Goal: Task Accomplishment & Management: Manage account settings

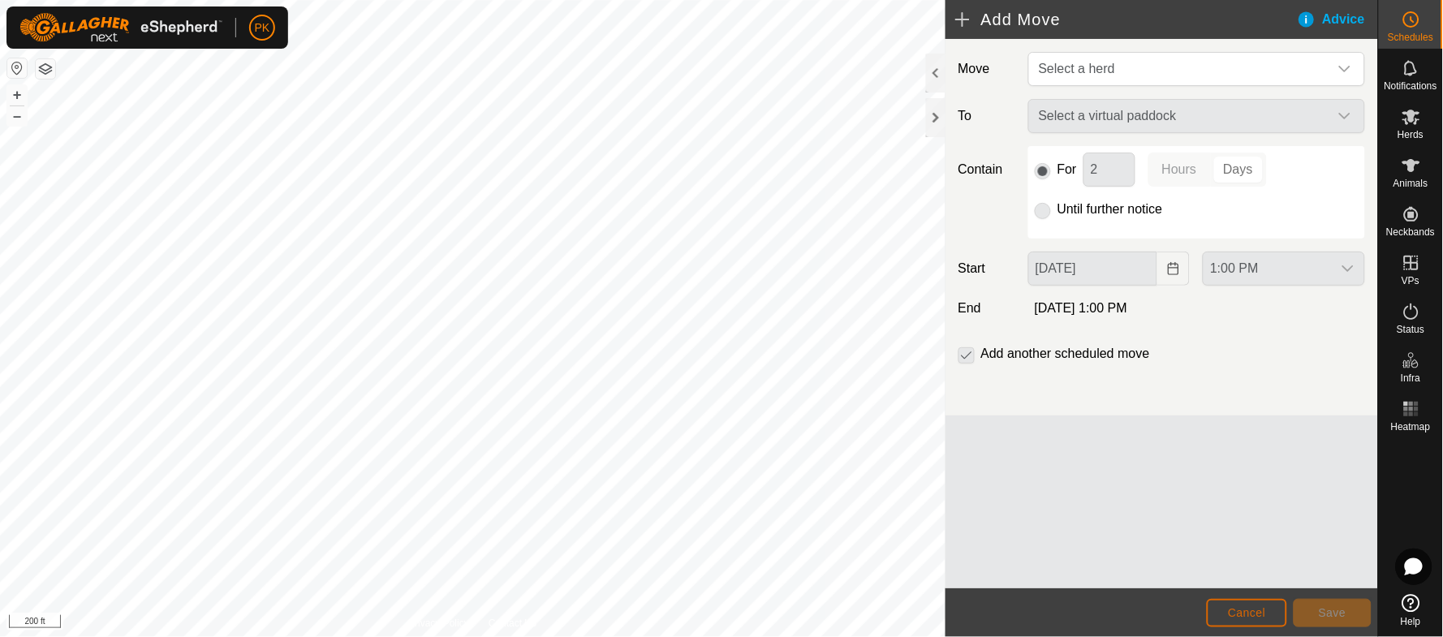
click at [1249, 610] on span "Cancel" at bounding box center [1247, 612] width 38 height 13
